Goal: Navigation & Orientation: Find specific page/section

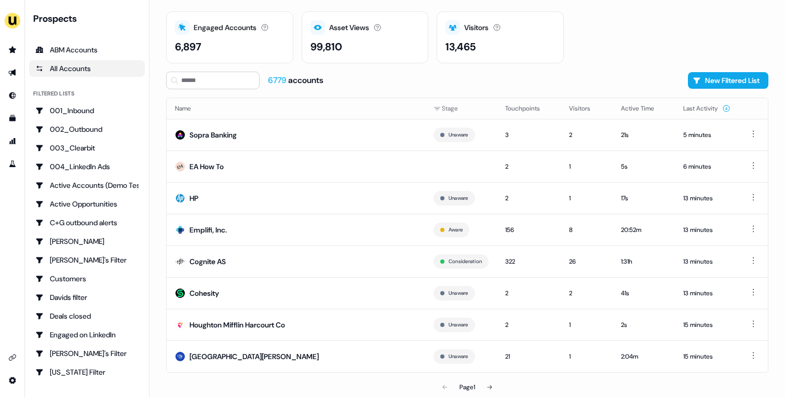
scroll to position [32, 0]
click at [334, 287] on td "Cohesity" at bounding box center [296, 293] width 259 height 32
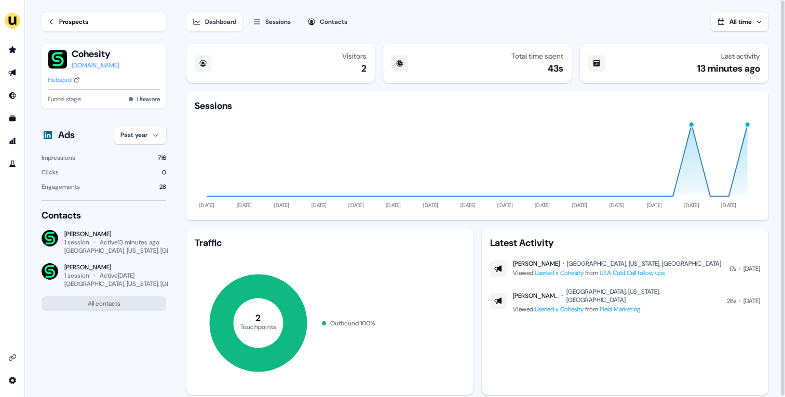
click at [62, 24] on div "Prospects" at bounding box center [73, 22] width 29 height 10
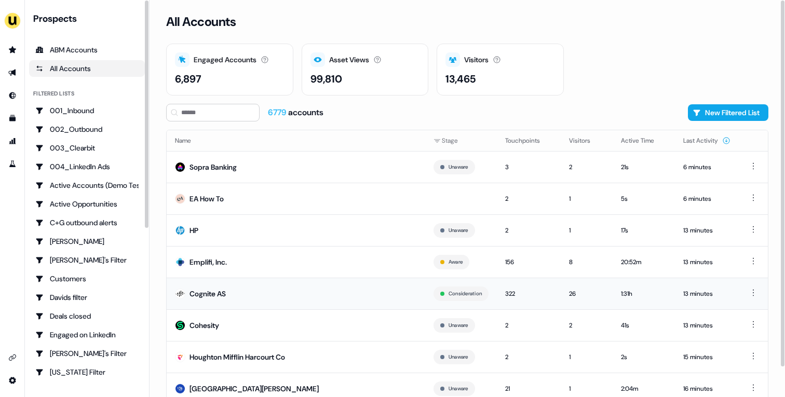
scroll to position [32, 0]
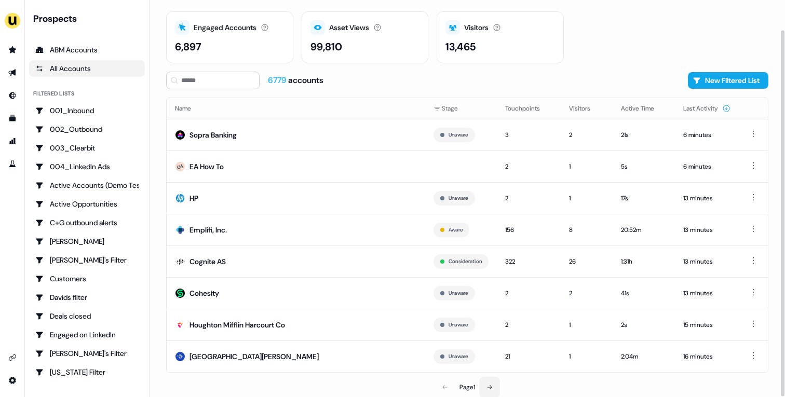
click at [492, 390] on icon at bounding box center [490, 387] width 6 height 6
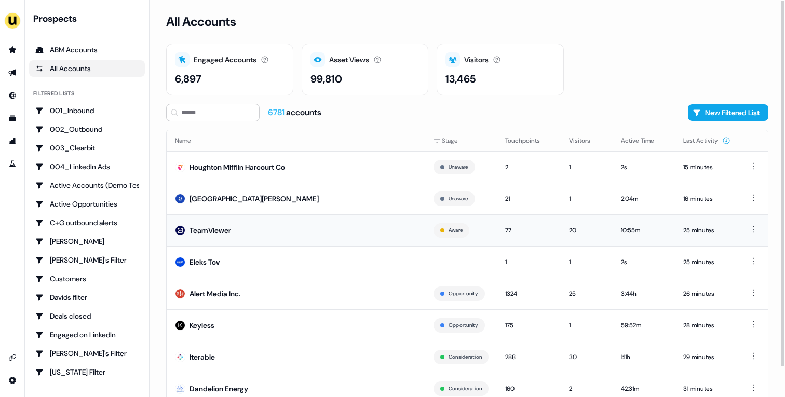
scroll to position [32, 0]
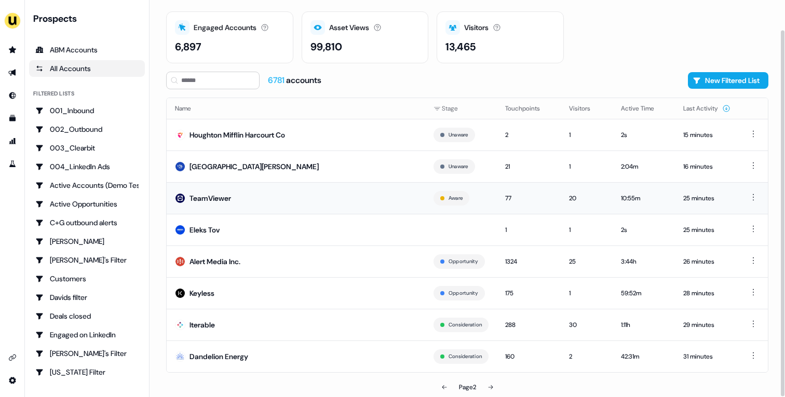
click at [319, 203] on td "TeamViewer" at bounding box center [296, 198] width 259 height 32
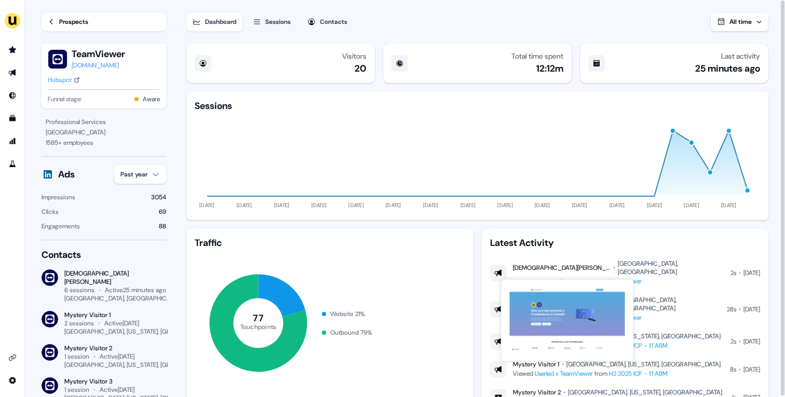
click at [555, 277] on link "Userled x TeamViewer" at bounding box center [564, 281] width 58 height 8
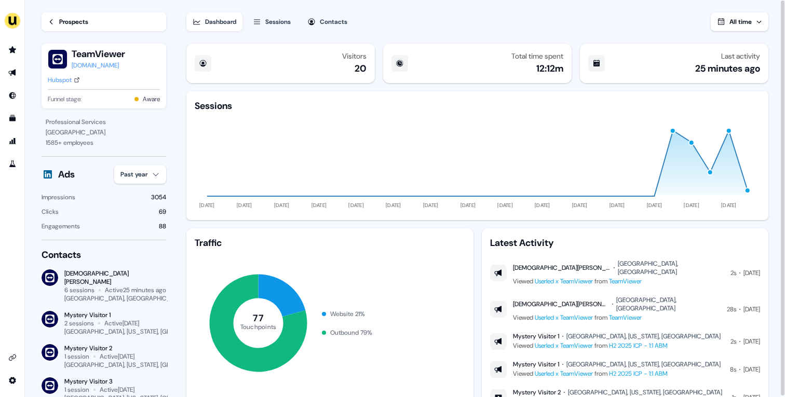
click at [72, 84] on div "Hubspot" at bounding box center [60, 80] width 24 height 10
click at [73, 24] on div "Prospects" at bounding box center [73, 22] width 29 height 10
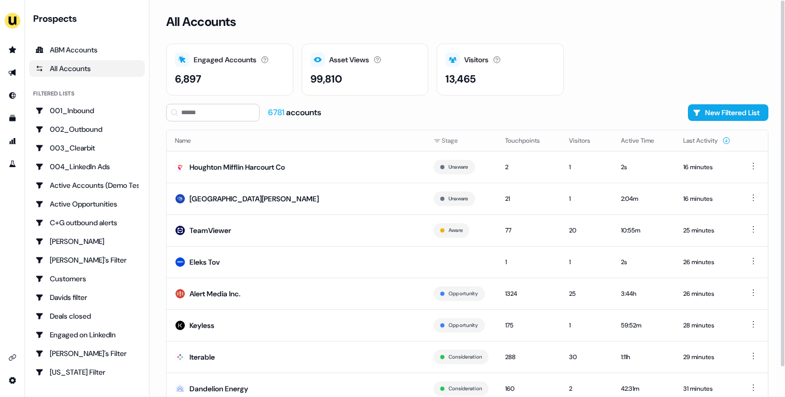
scroll to position [32, 0]
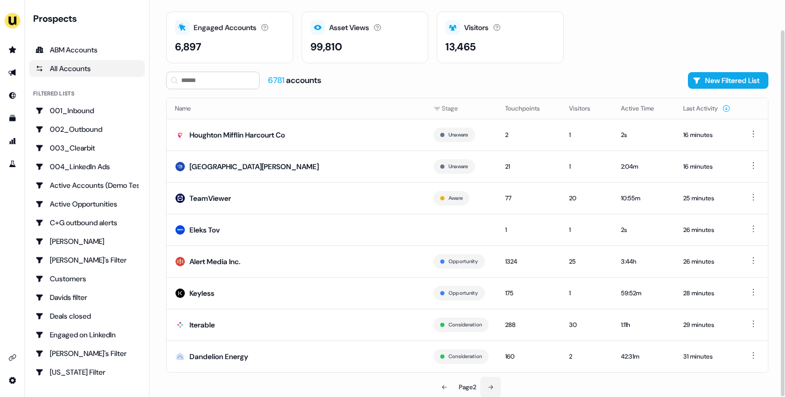
click at [489, 386] on icon at bounding box center [491, 387] width 6 height 6
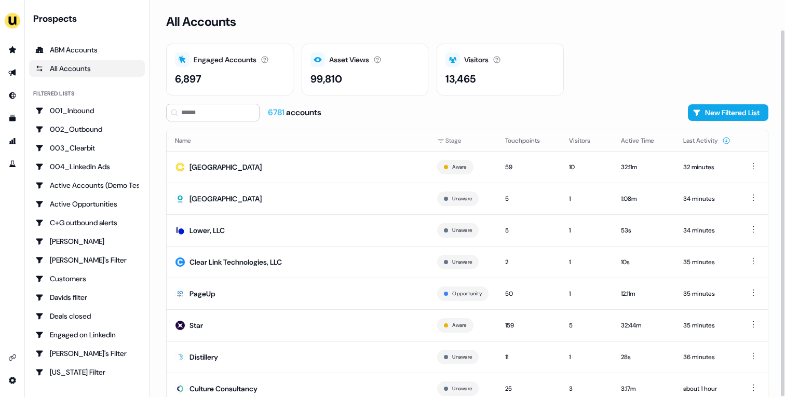
scroll to position [32, 0]
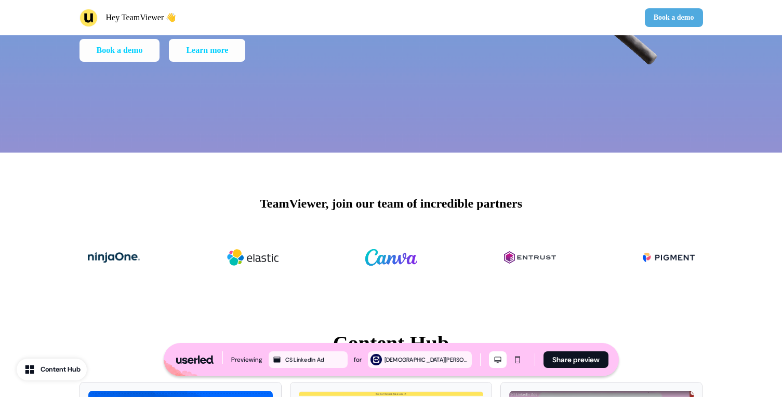
scroll to position [71, 0]
